Goal: Information Seeking & Learning: Understand process/instructions

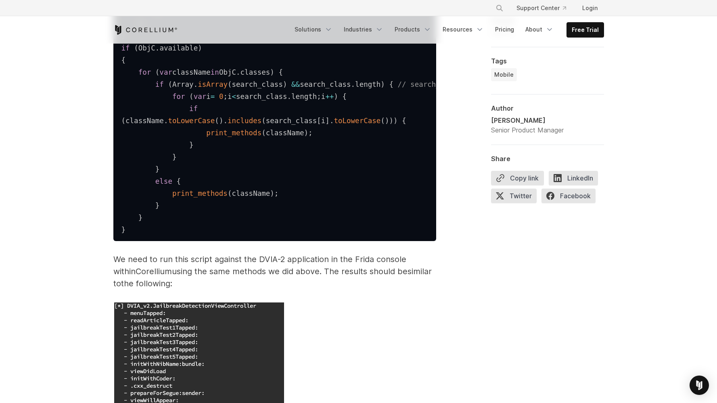
scroll to position [2114, 0]
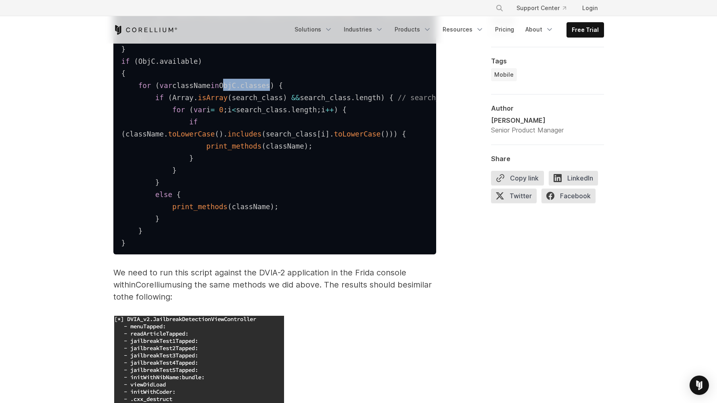
drag, startPoint x: 232, startPoint y: 169, endPoint x: 282, endPoint y: 169, distance: 50.0
click at [282, 169] on code "var search_class = [ 'JailbreakDetection' ] ; var search_method = [ '' ] ; func…" at bounding box center [338, 13] width 434 height 468
copy code "ObjC . classes"
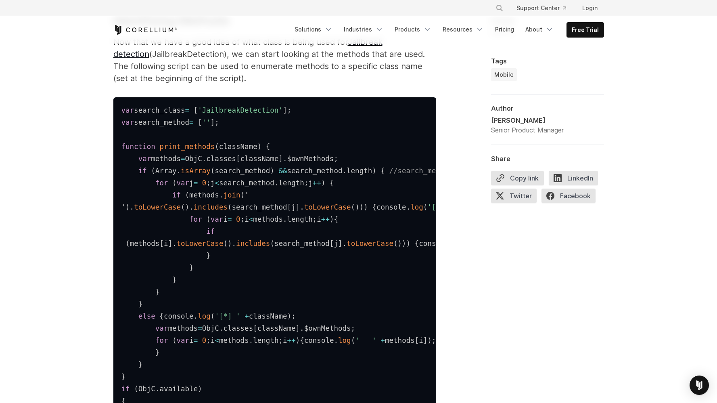
scroll to position [1790, 0]
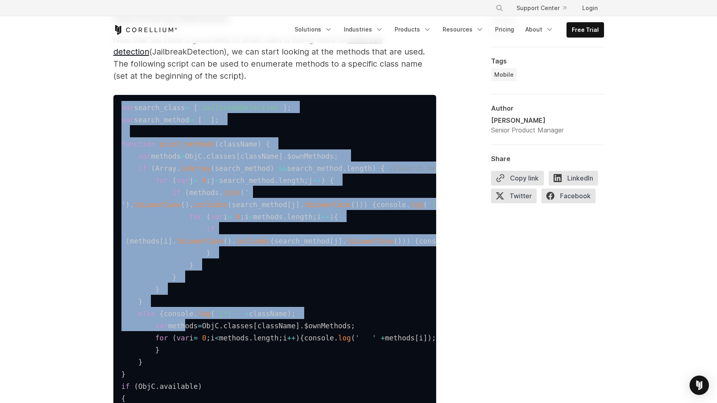
drag, startPoint x: 121, startPoint y: 142, endPoint x: 187, endPoint y: 399, distance: 265.3
click at [187, 399] on pre "var search_class = [ 'JailbreakDetection' ] ; var search_method = [ '' ] ; func…" at bounding box center [274, 337] width 323 height 484
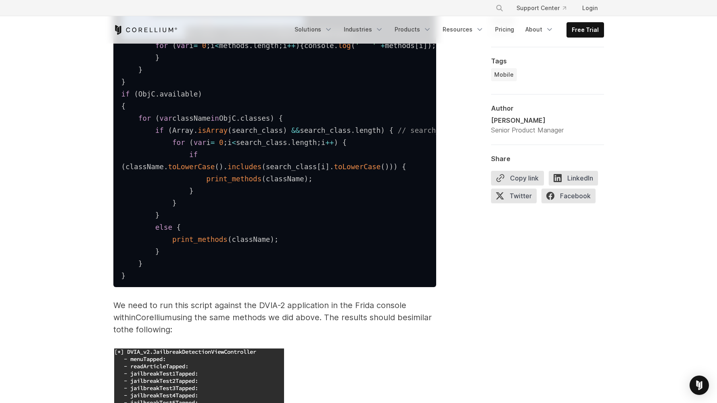
scroll to position [2087, 0]
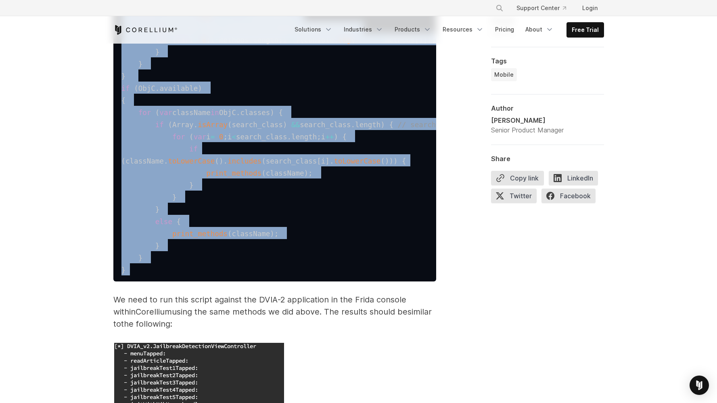
drag, startPoint x: 127, startPoint y: 354, endPoint x: 140, endPoint y: 23, distance: 331.8
click at [140, 22] on div "× Search our site... Support Center Login Mobile" at bounding box center [358, 150] width 717 height 4475
click at [130, 273] on code "var search_class = [ 'JailbreakDetection' ] ; var search_method = [ '' ] ; func…" at bounding box center [338, 40] width 434 height 468
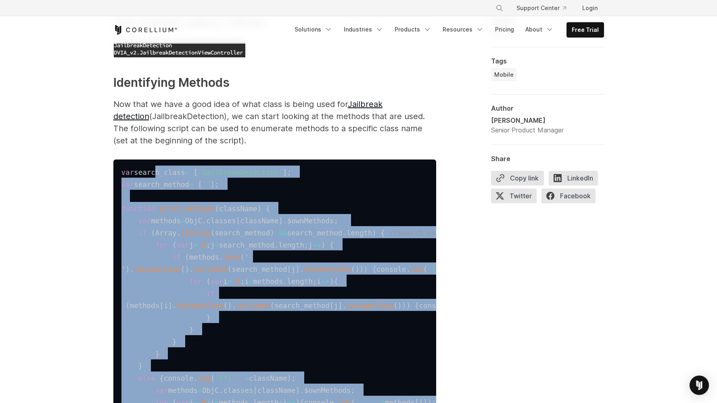
scroll to position [1725, 0]
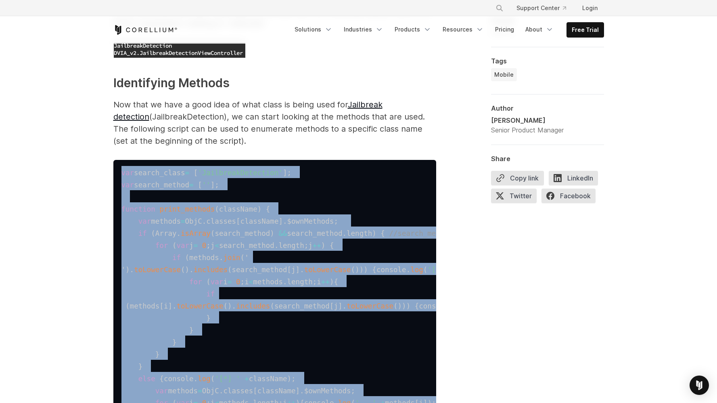
drag, startPoint x: 134, startPoint y: 355, endPoint x: 119, endPoint y: 213, distance: 143.6
click at [119, 213] on pre "var search_class = [ 'JailbreakDetection' ] ; var search_method = [ '' ] ; func…" at bounding box center [274, 402] width 323 height 484
copy code "var search_class = [ 'JailbreakDetection' ] ; var search_method = [ '' ] ; func…"
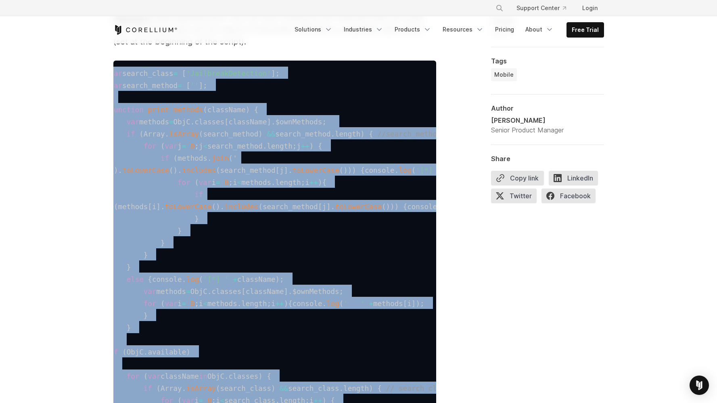
scroll to position [0, 12]
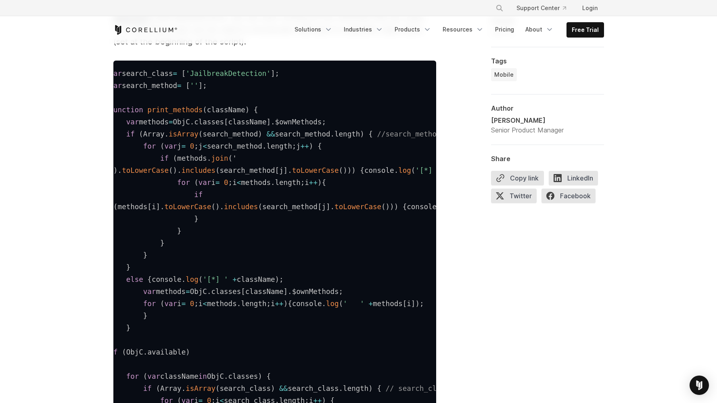
click at [610, 267] on div "Jailbreak detection algorithms serve as a powerful barrier in the world of iOS …" at bounding box center [358, 315] width 516 height 3289
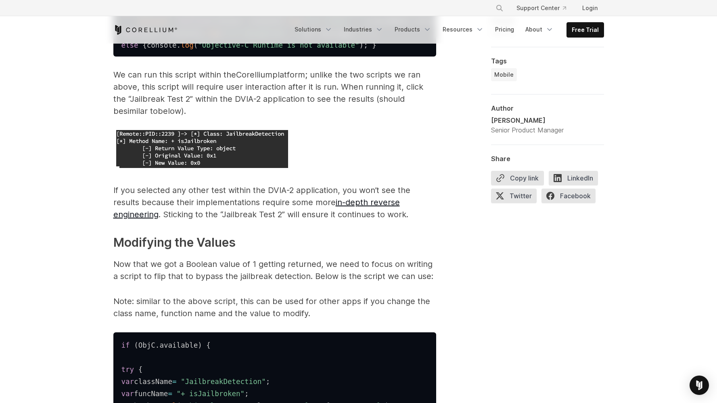
scroll to position [2763, 0]
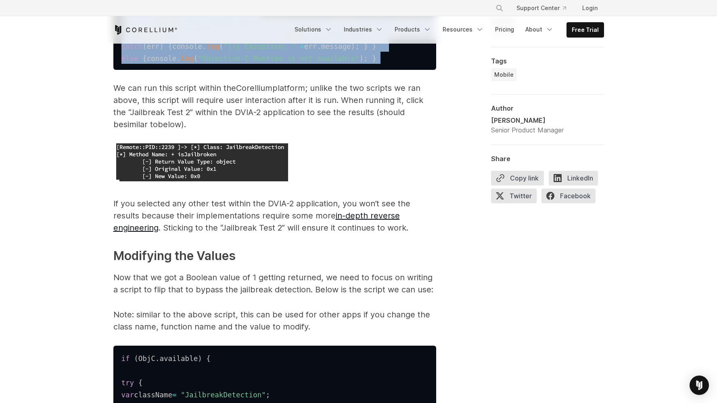
drag, startPoint x: 386, startPoint y: 199, endPoint x: 117, endPoint y: 64, distance: 300.5
click at [117, 64] on pre "if ( ObjC . available ) { try { var className = "JailbreakDetection" ; var func…" at bounding box center [274, 15] width 323 height 109
copy code "if ( ObjC . available ) { try { var className = "JailbreakDetection" ; var func…"
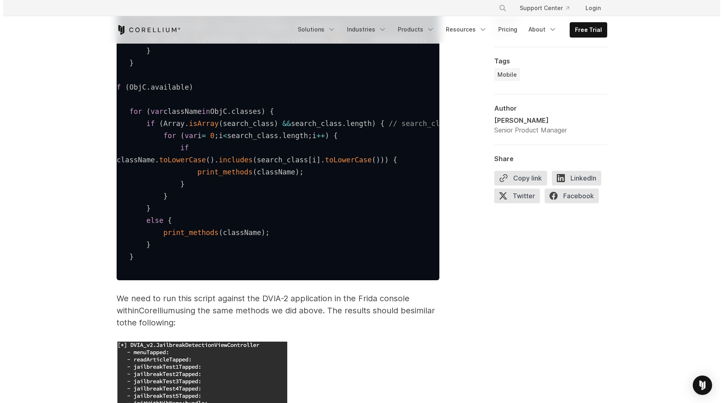
scroll to position [2088, 0]
